Goal: Task Accomplishment & Management: Manage account settings

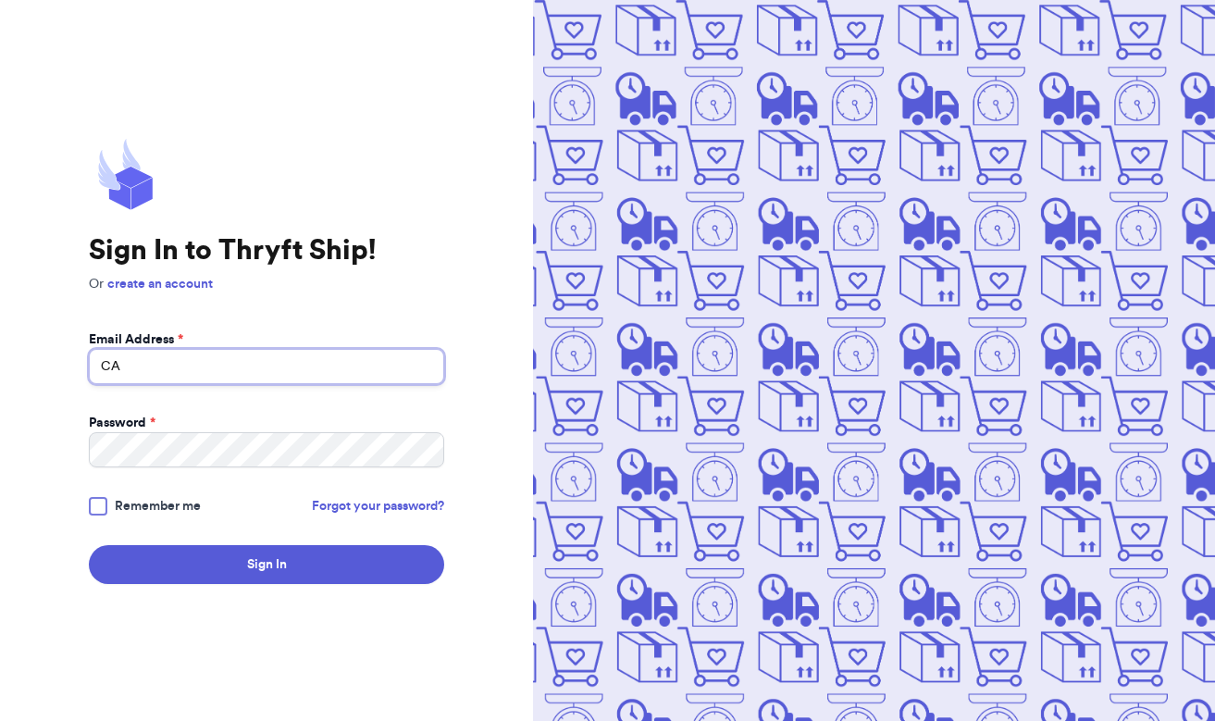
type input "C"
type input "s"
type input "[PERSON_NAME][EMAIL_ADDRESS][PERSON_NAME][DOMAIN_NAME]"
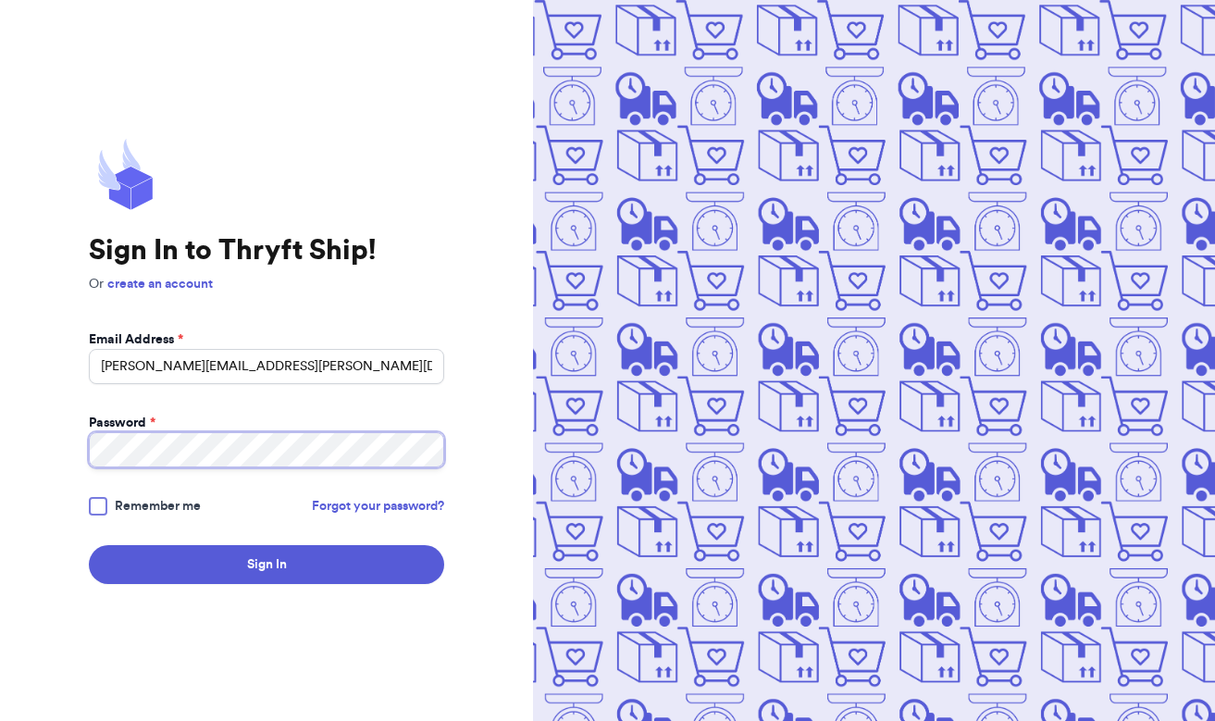
click at [266, 564] on button "Sign In" at bounding box center [266, 564] width 355 height 39
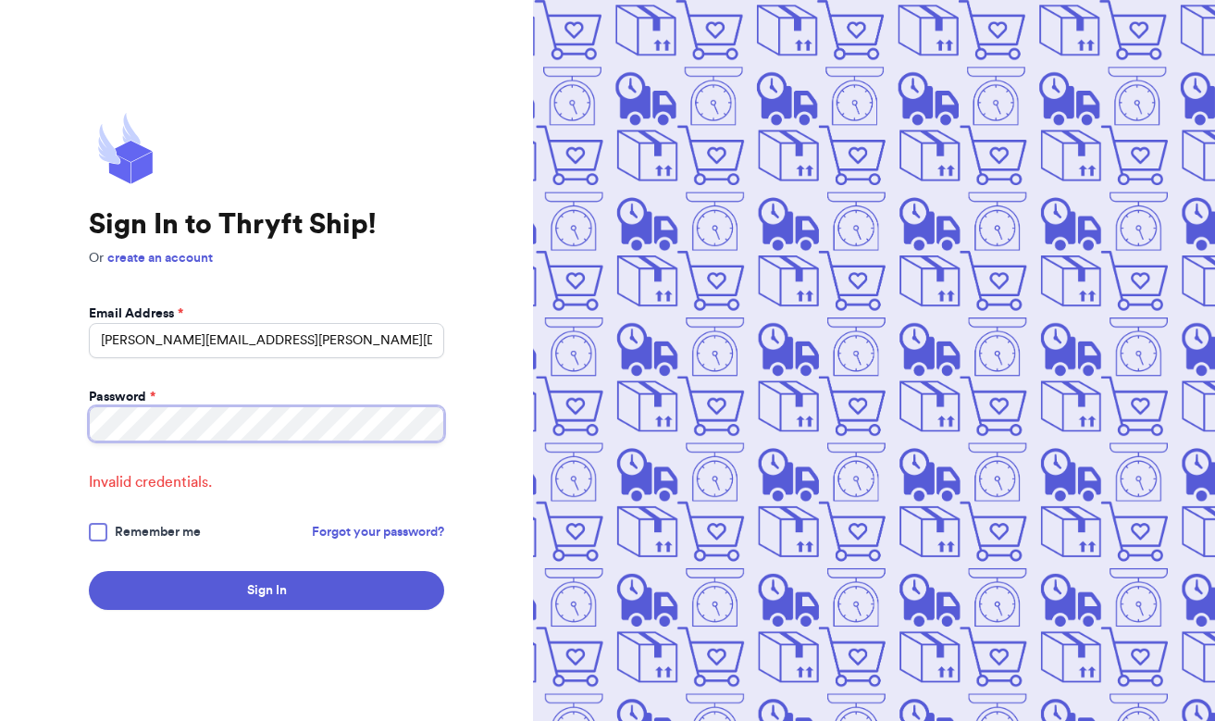
click at [55, 419] on div "Sign In to Thryft Ship! Or create an account Email Address * [EMAIL_ADDRESS][PE…" at bounding box center [266, 360] width 533 height 721
click at [104, 531] on div at bounding box center [98, 532] width 18 height 18
click at [0, 0] on input "Remember me" at bounding box center [0, 0] width 0 height 0
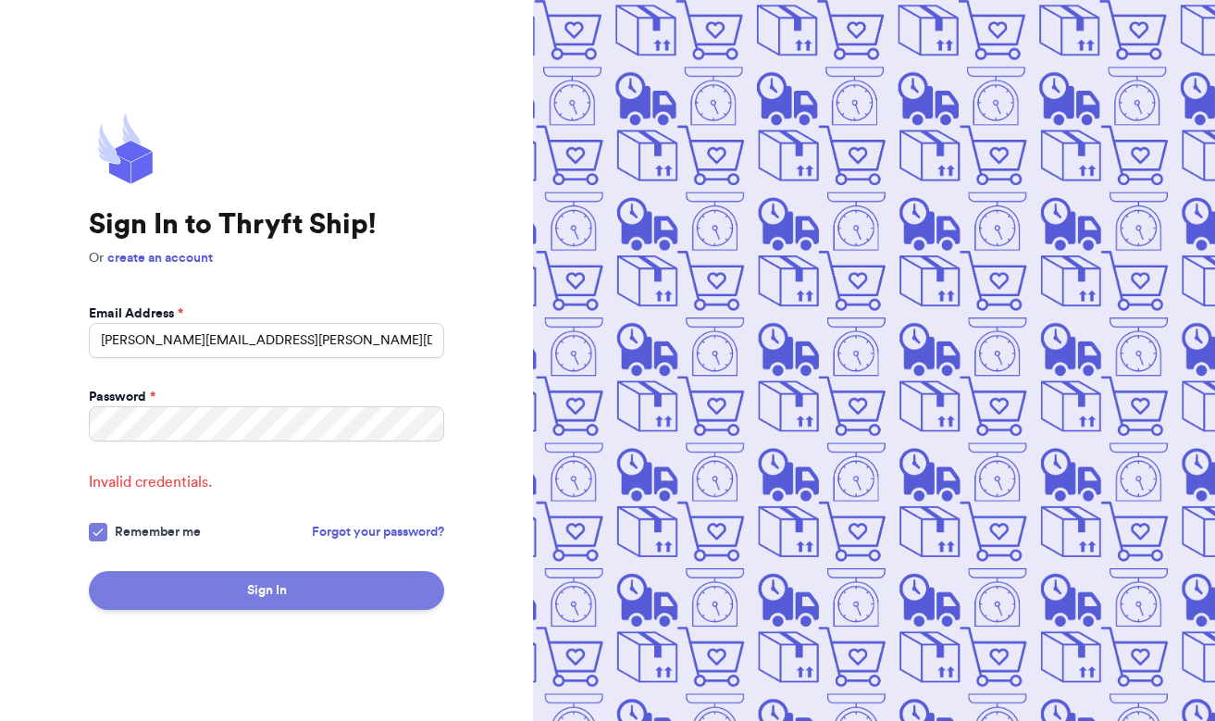
click at [167, 586] on button "Sign In" at bounding box center [266, 590] width 355 height 39
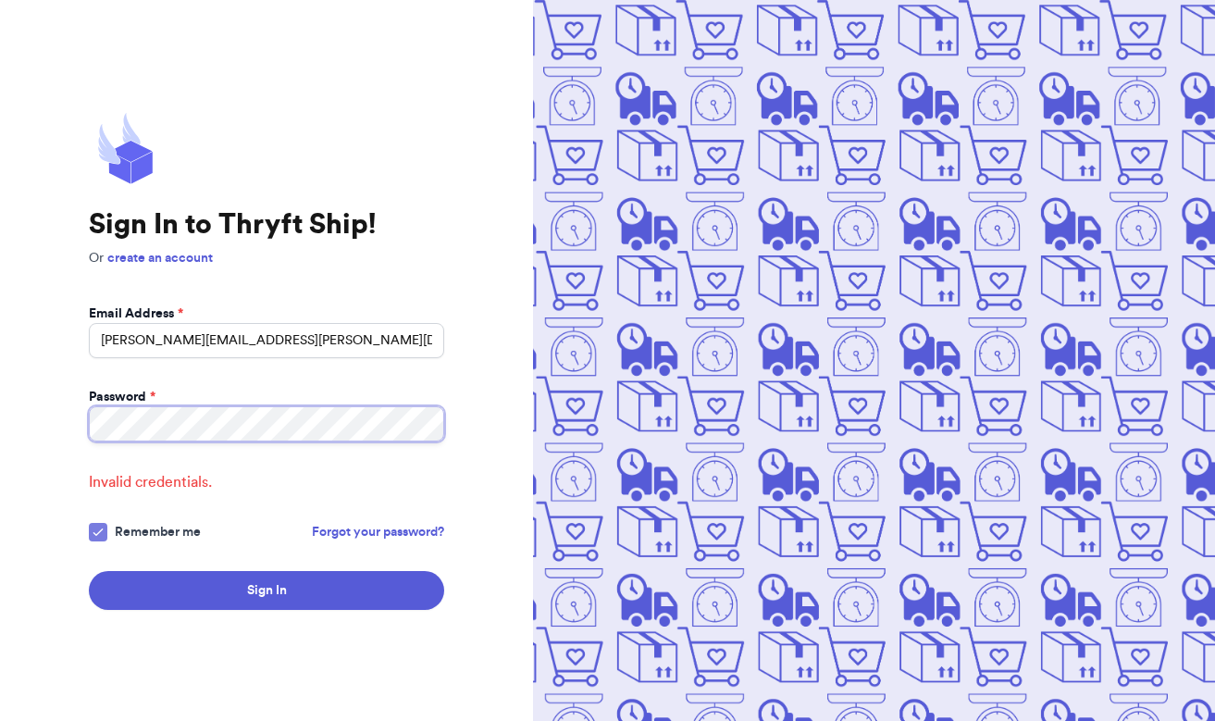
click at [28, 428] on div "Sign In to Thryft Ship! Or create an account Email Address * [EMAIL_ADDRESS][PE…" at bounding box center [266, 360] width 533 height 721
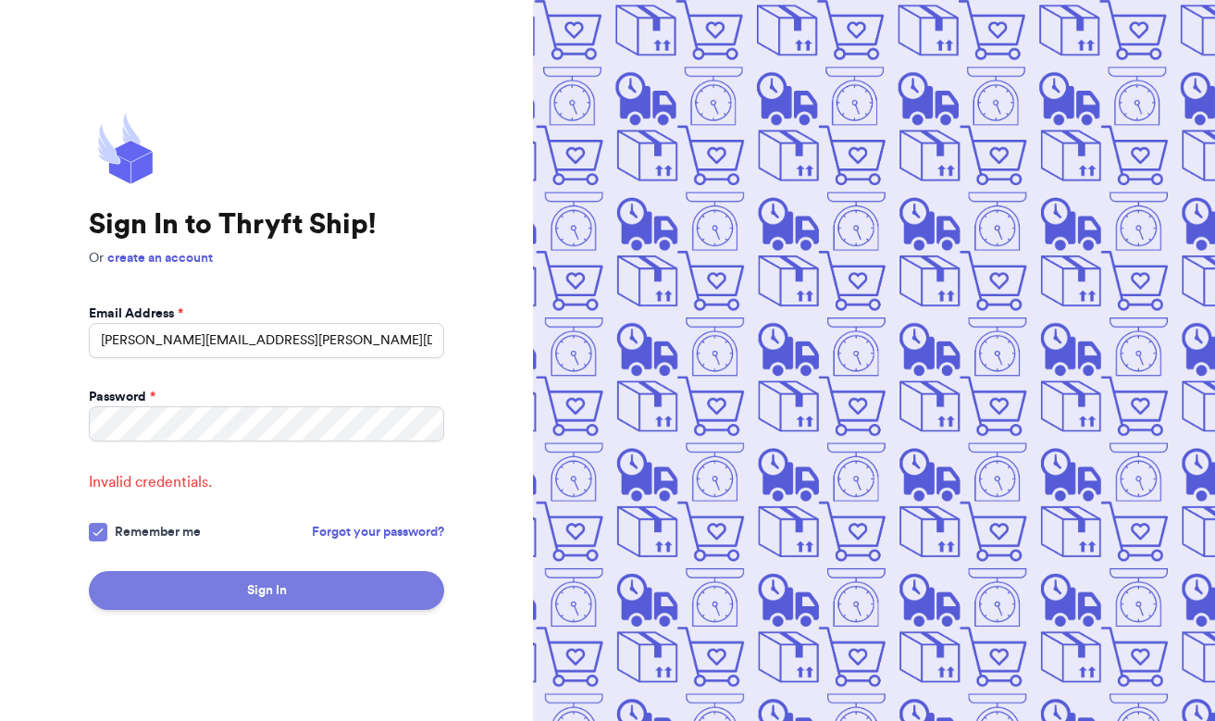
click at [191, 583] on button "Sign In" at bounding box center [266, 590] width 355 height 39
click at [176, 589] on button "Sign In" at bounding box center [266, 590] width 355 height 39
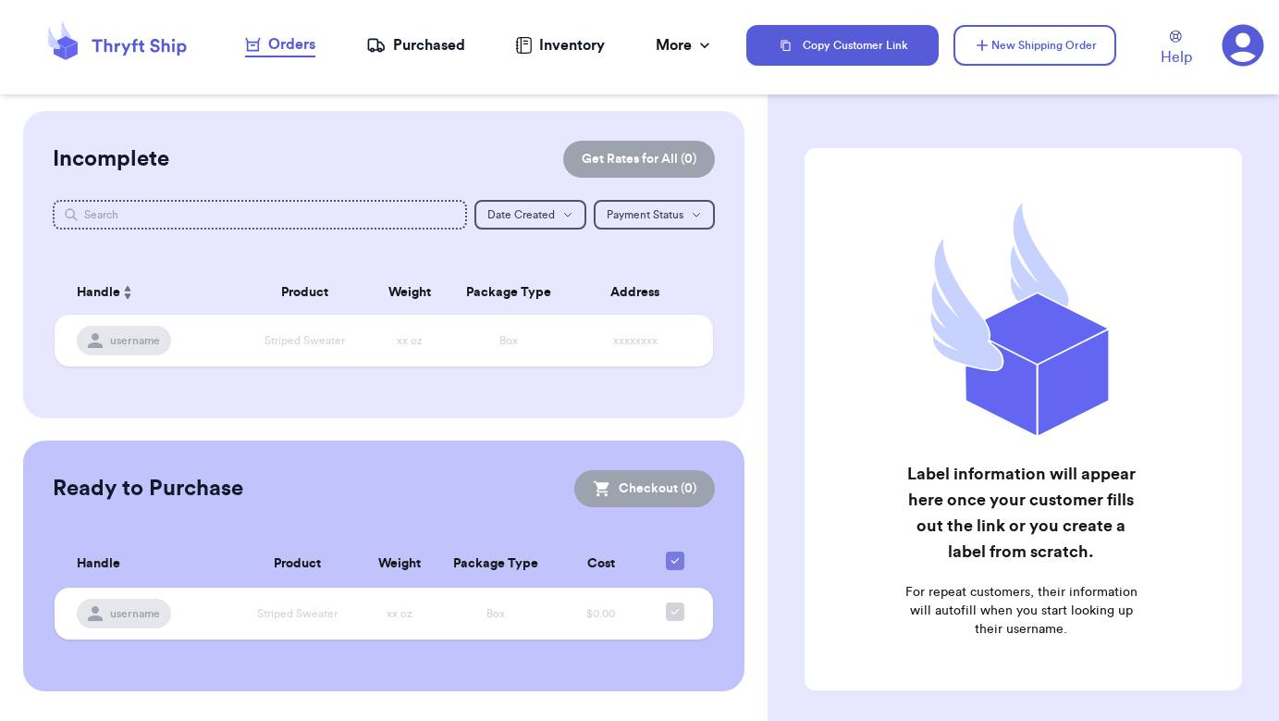
click at [1214, 51] on icon at bounding box center [1243, 45] width 43 height 43
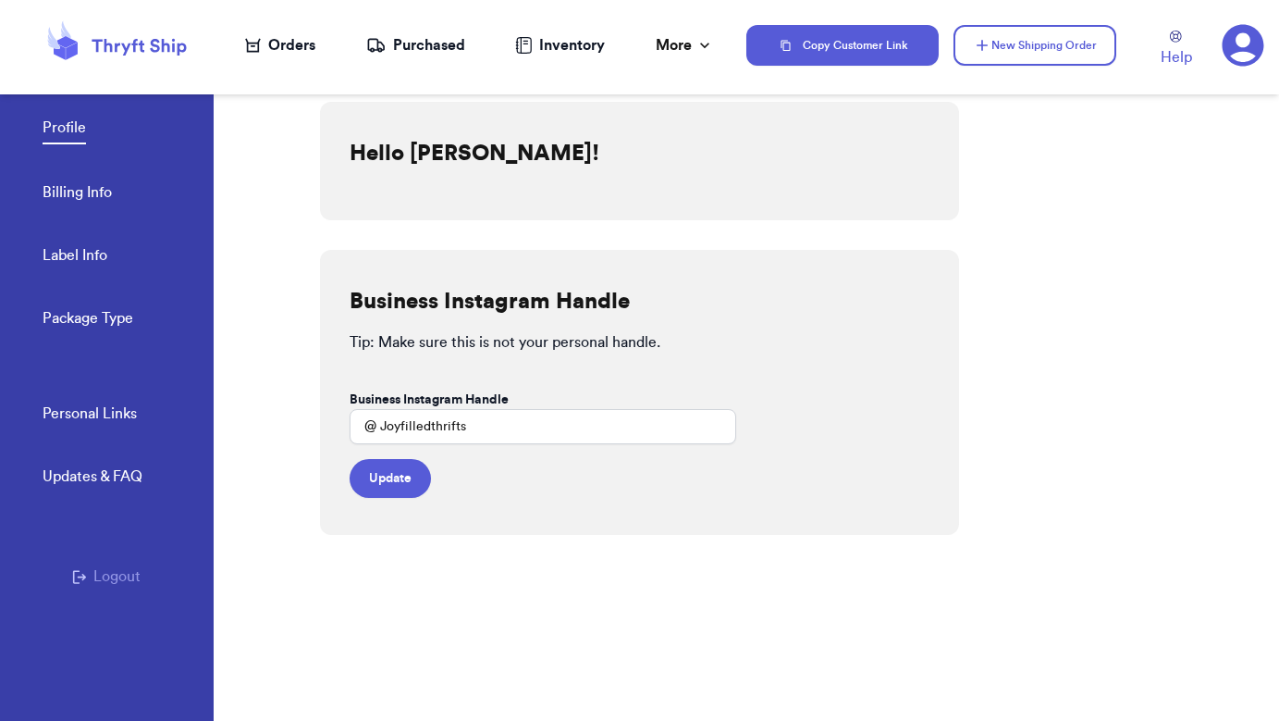
click at [94, 191] on link "Billing Info" at bounding box center [77, 194] width 69 height 26
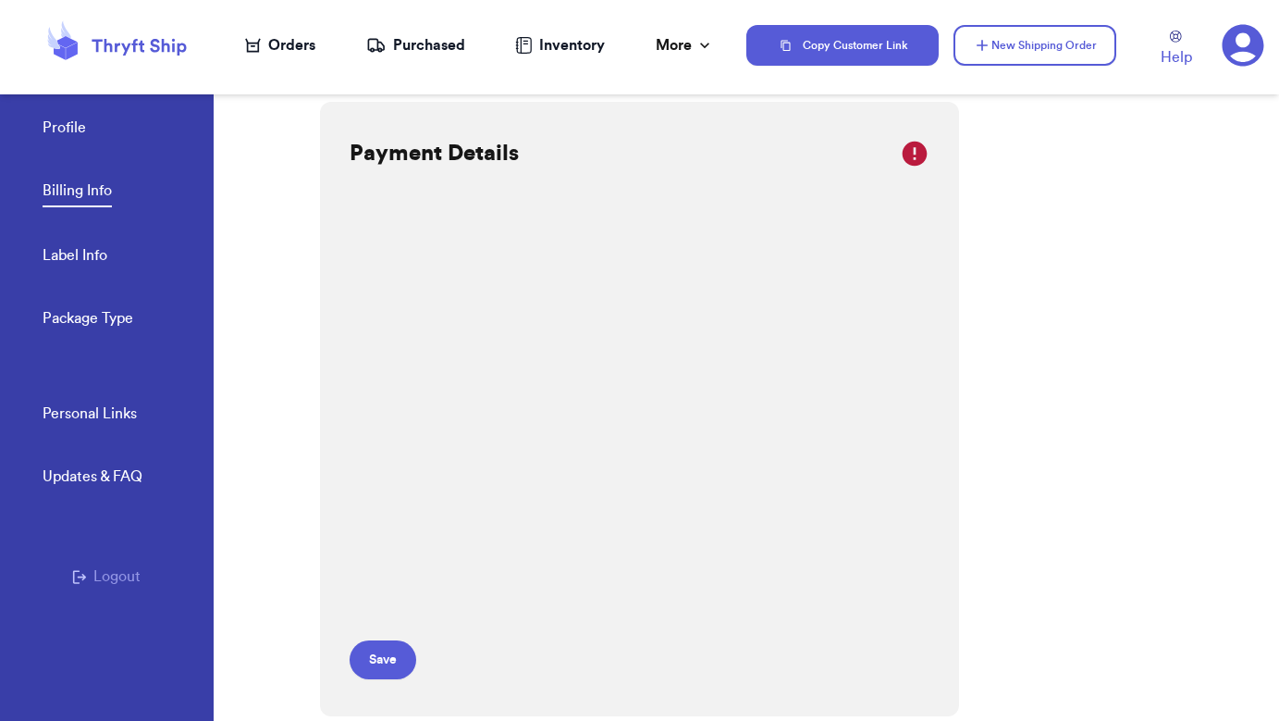
click at [68, 264] on link "Label Info" at bounding box center [75, 257] width 65 height 26
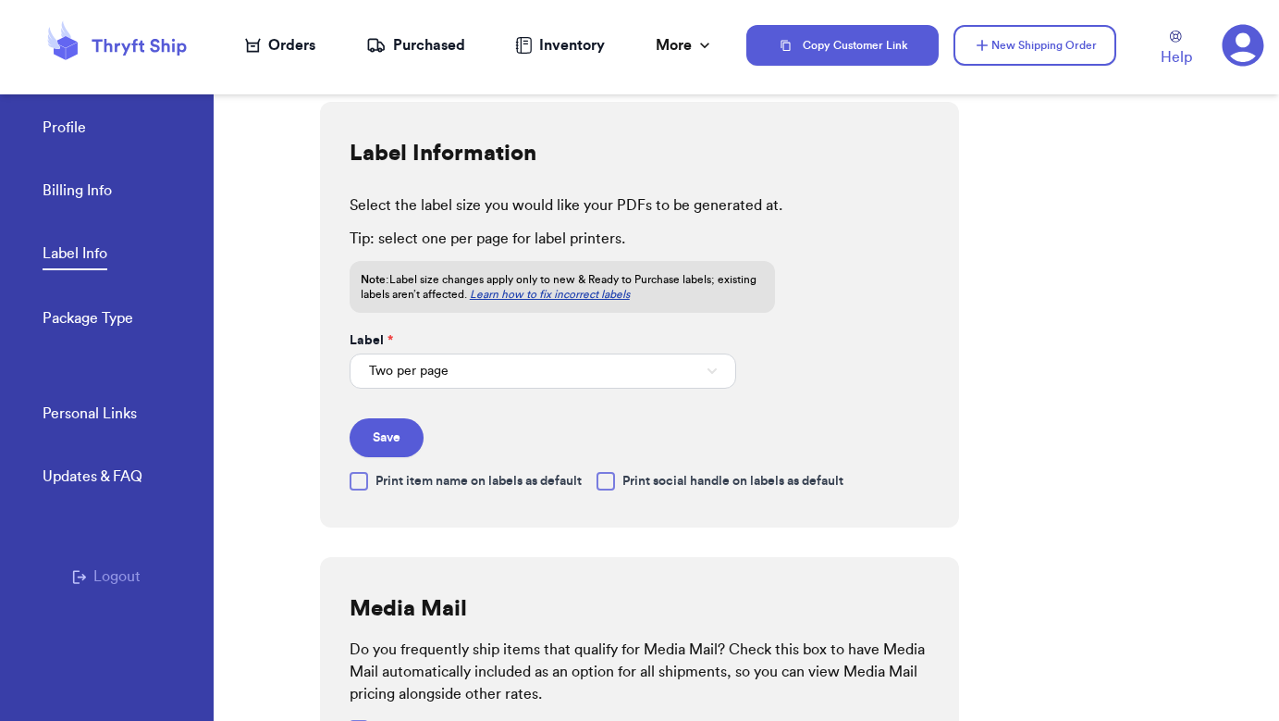
click at [563, 207] on p "Select the label size you would like your PDFs to be generated at." at bounding box center [640, 205] width 581 height 22
